Goal: Transaction & Acquisition: Purchase product/service

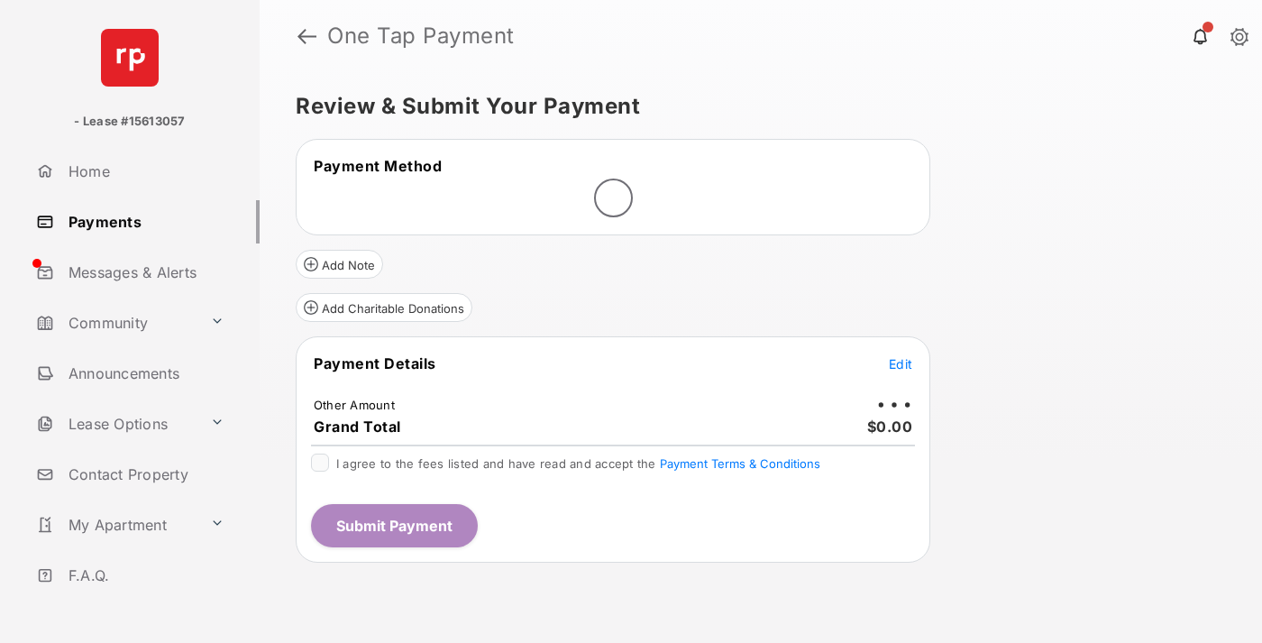
click at [901, 363] on span "Edit" at bounding box center [900, 363] width 23 height 15
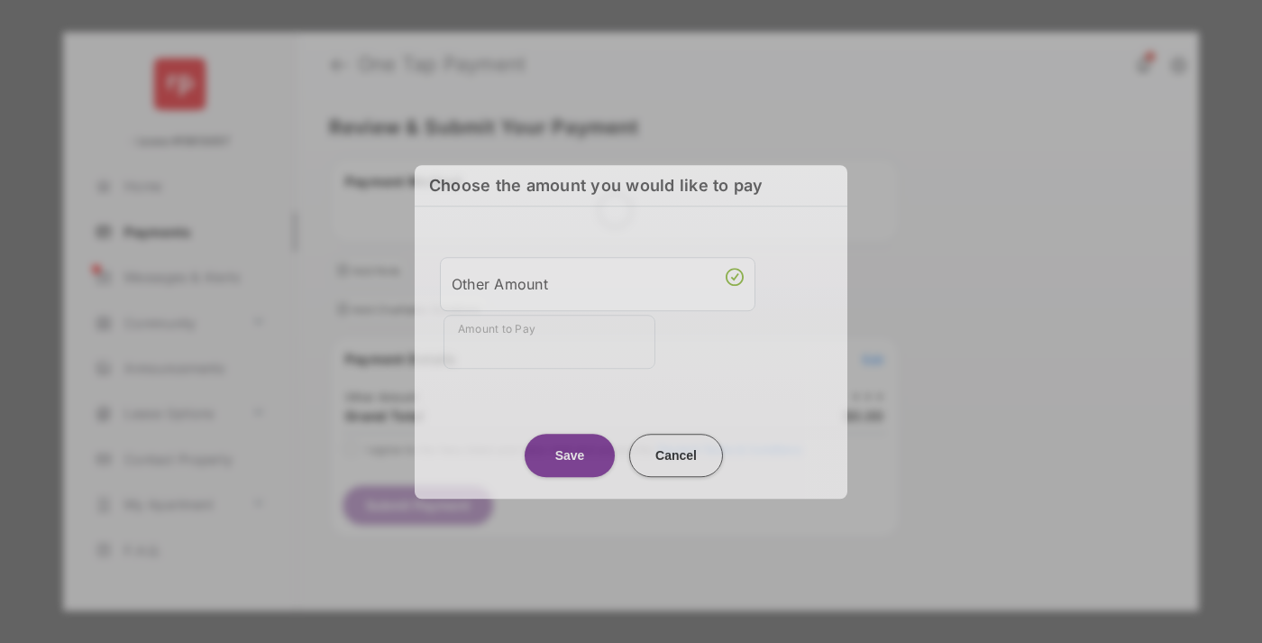
click at [598, 286] on div "Other Amount" at bounding box center [598, 284] width 292 height 31
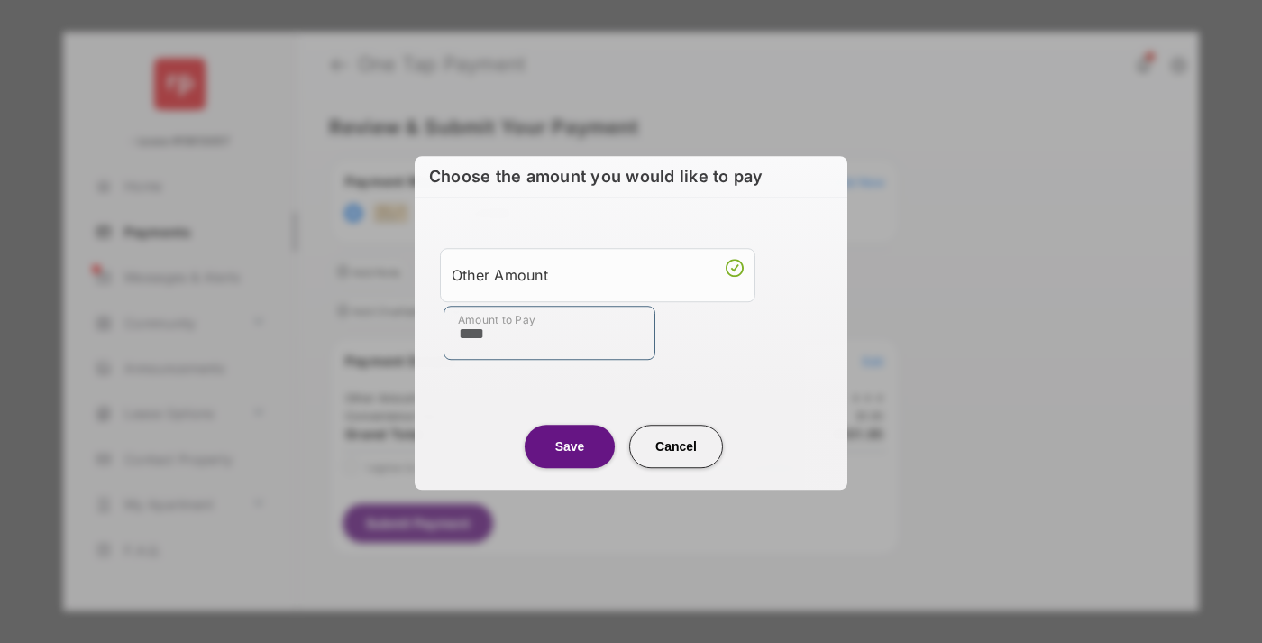
type input "****"
click at [570, 444] on button "Save" at bounding box center [570, 446] width 90 height 43
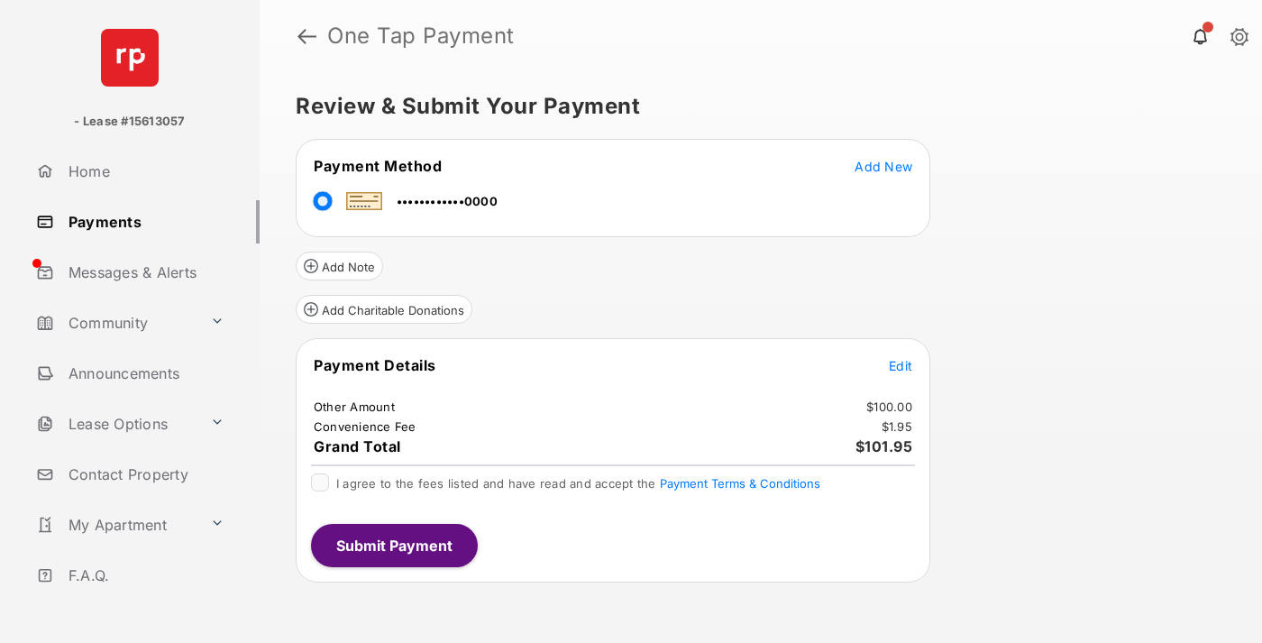
click at [901, 365] on span "Edit" at bounding box center [900, 365] width 23 height 15
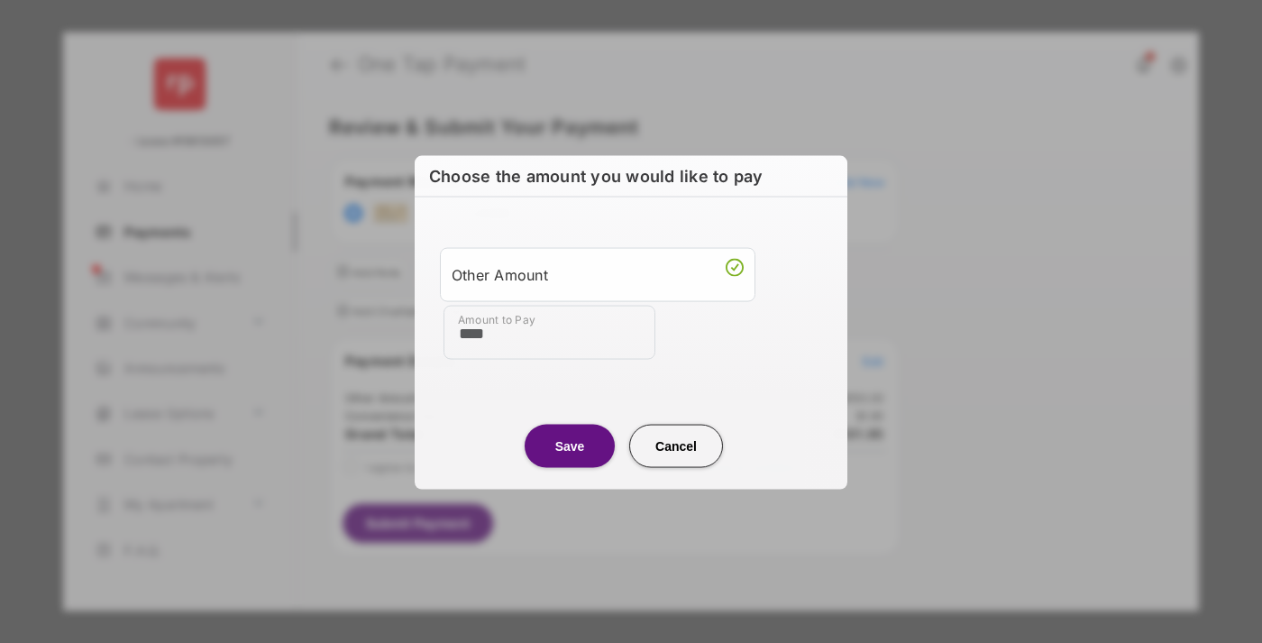
click at [570, 445] on button "Save" at bounding box center [570, 445] width 90 height 43
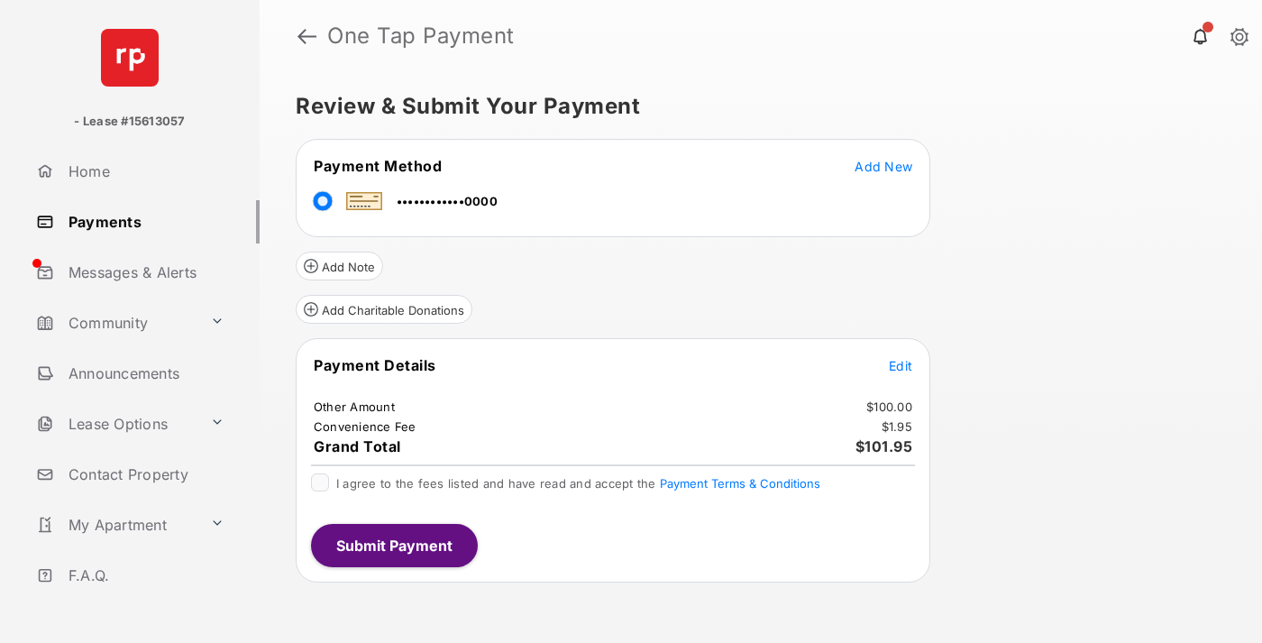
click at [393, 544] on button "Submit Payment" at bounding box center [394, 545] width 167 height 43
